Goal: Information Seeking & Learning: Learn about a topic

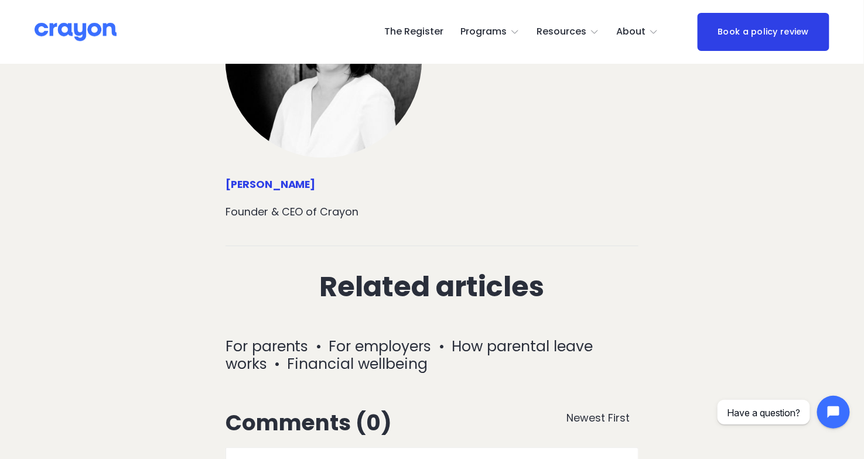
scroll to position [3799, 0]
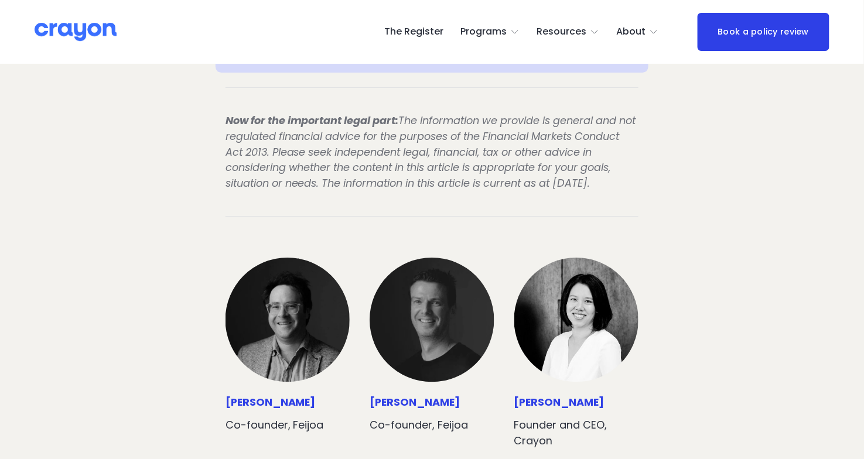
scroll to position [3330, 0]
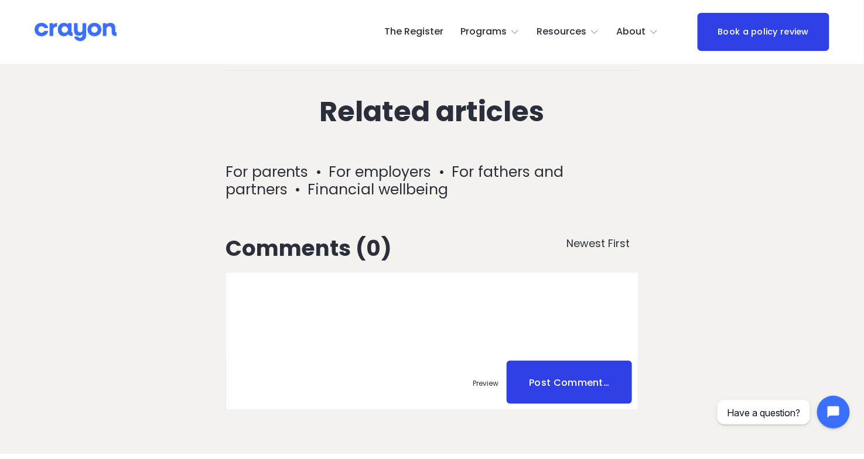
click at [270, 96] on h2 "Related articles" at bounding box center [433, 111] width 414 height 31
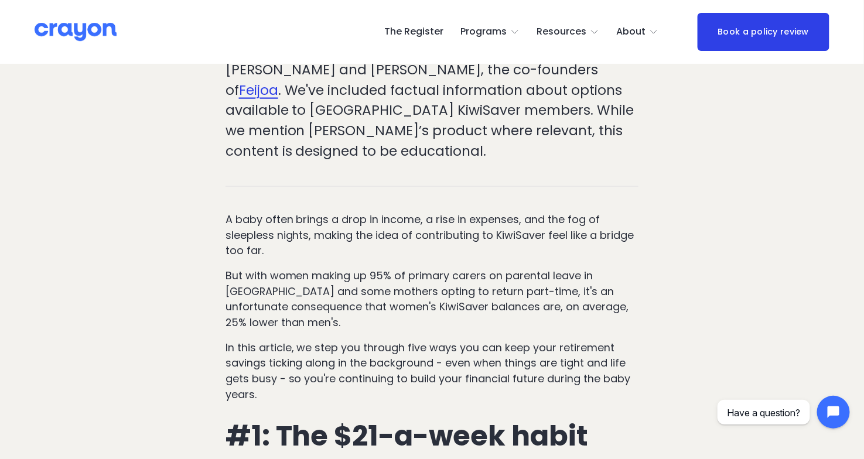
scroll to position [0, 0]
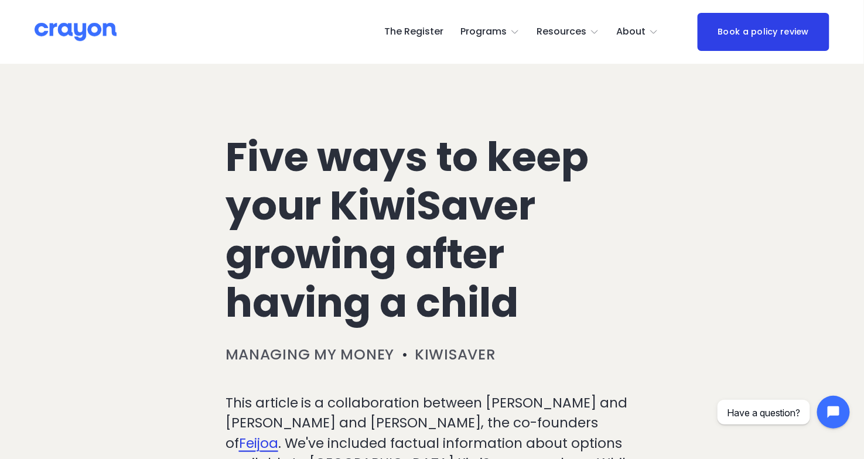
click at [271, 169] on h1 "Five ways to keep your KiwiSaver growing after having a child" at bounding box center [433, 230] width 414 height 194
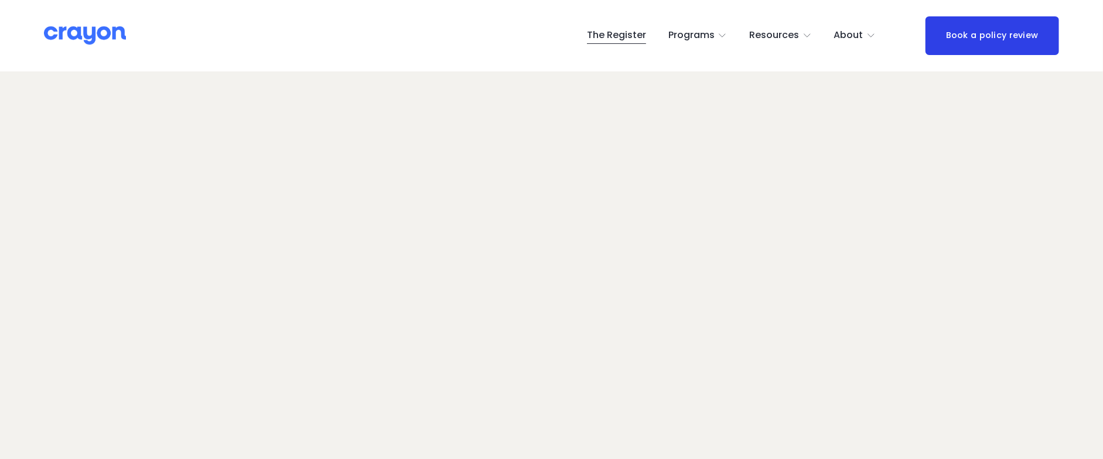
scroll to position [92, 0]
